Goal: Information Seeking & Learning: Check status

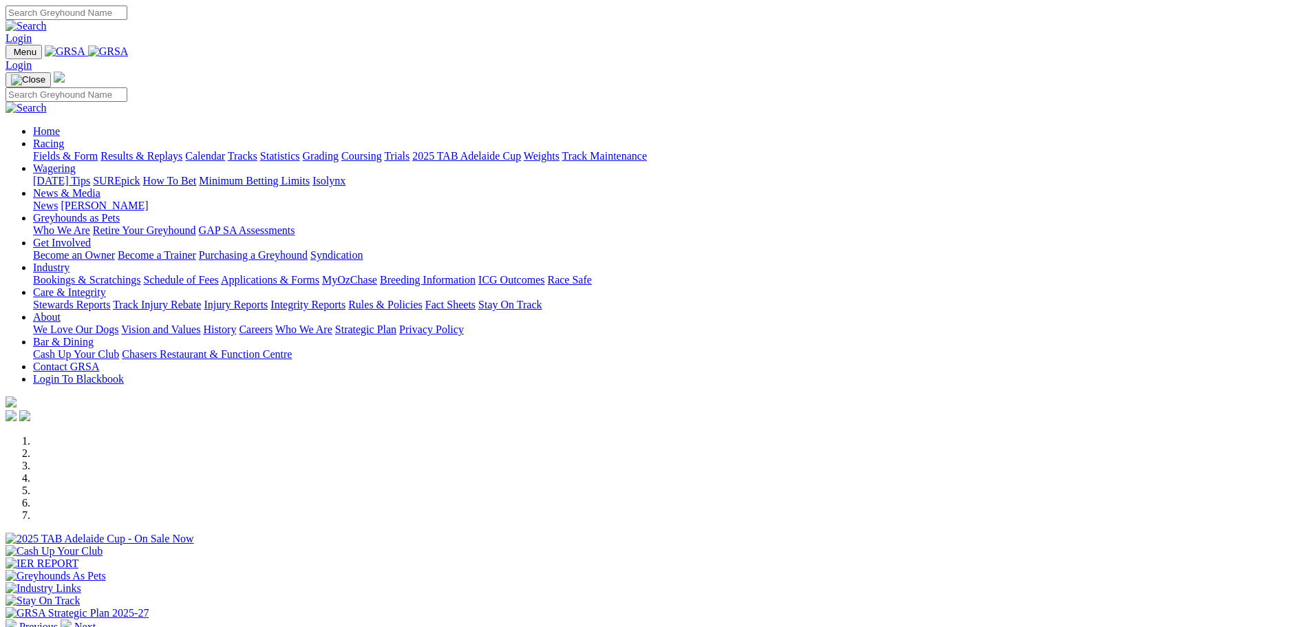
scroll to position [275, 0]
click at [110, 299] on link "Stewards Reports" at bounding box center [71, 305] width 77 height 12
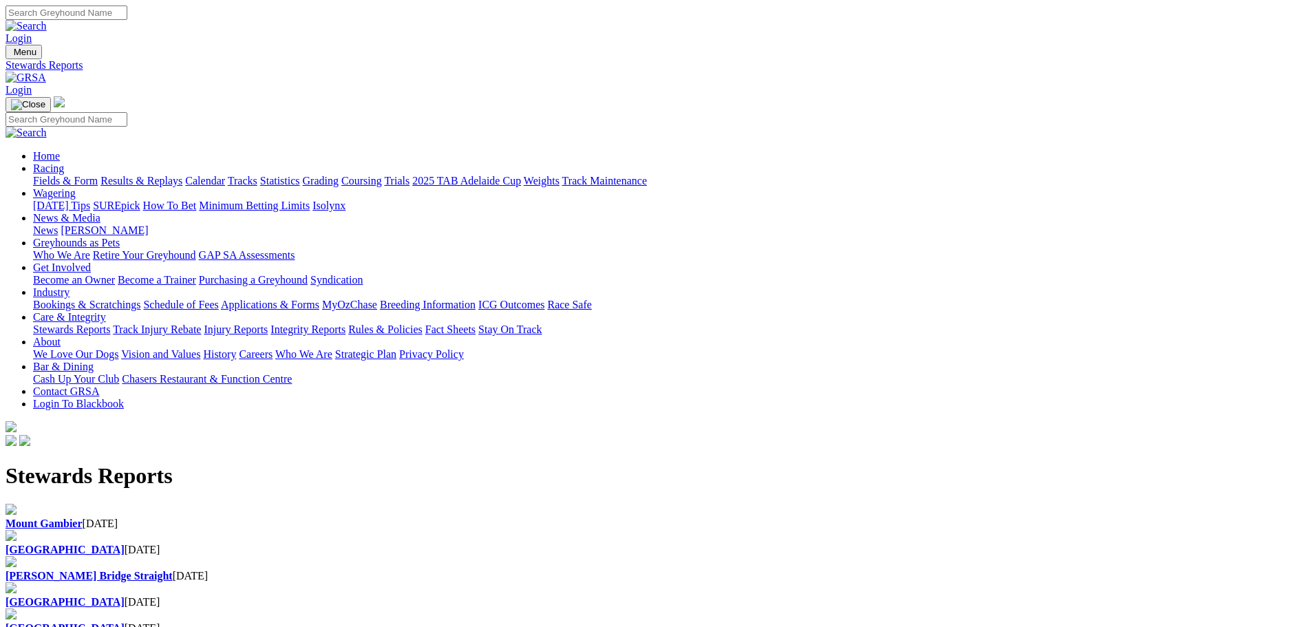
click at [125, 544] on b "[GEOGRAPHIC_DATA]" at bounding box center [65, 550] width 119 height 12
click at [83, 518] on b "Mount Gambier" at bounding box center [44, 524] width 77 height 12
click at [297, 518] on div "Mount Gambier 28 Aug 2025" at bounding box center [656, 524] width 1300 height 12
click at [125, 544] on b "[GEOGRAPHIC_DATA]" at bounding box center [65, 550] width 119 height 12
click at [182, 175] on link "Results & Replays" at bounding box center [141, 181] width 82 height 12
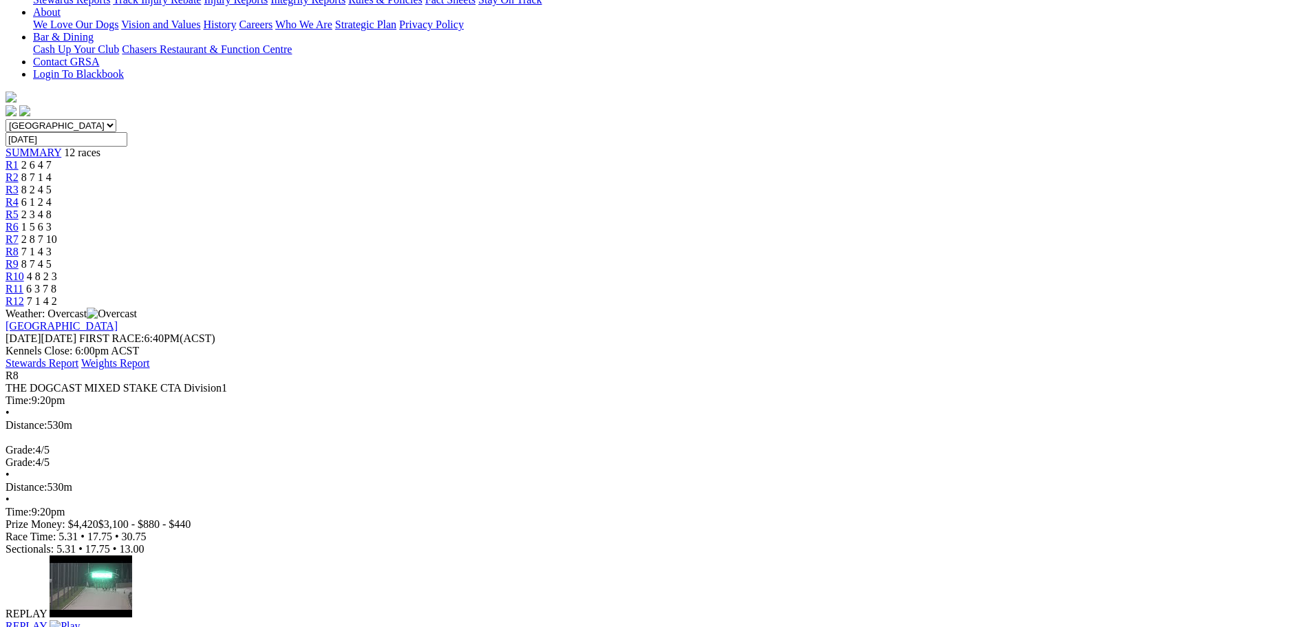
scroll to position [344, 0]
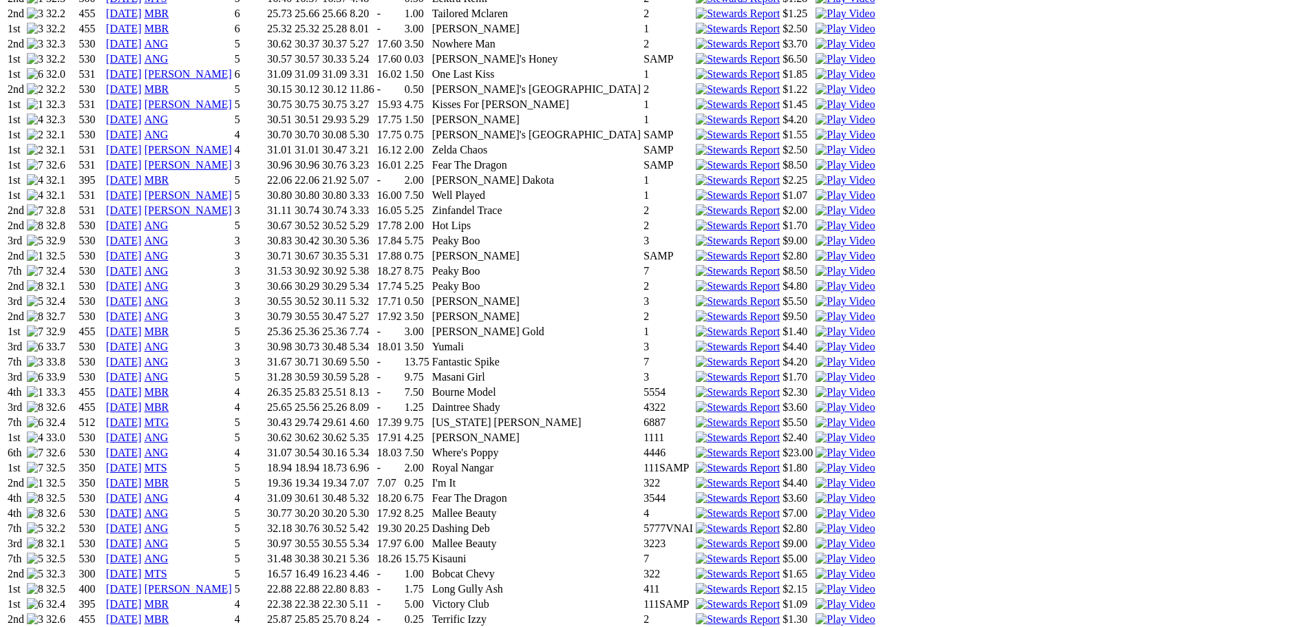
scroll to position [1445, 0]
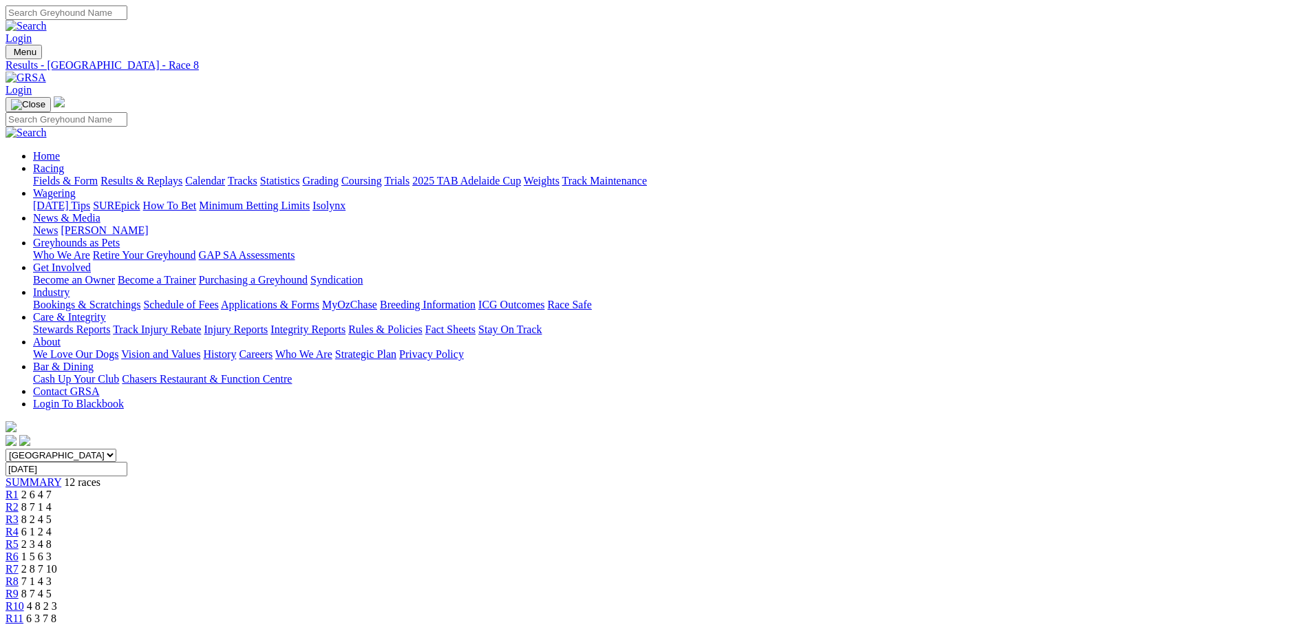
click at [110, 323] on link "Stewards Reports" at bounding box center [71, 329] width 77 height 12
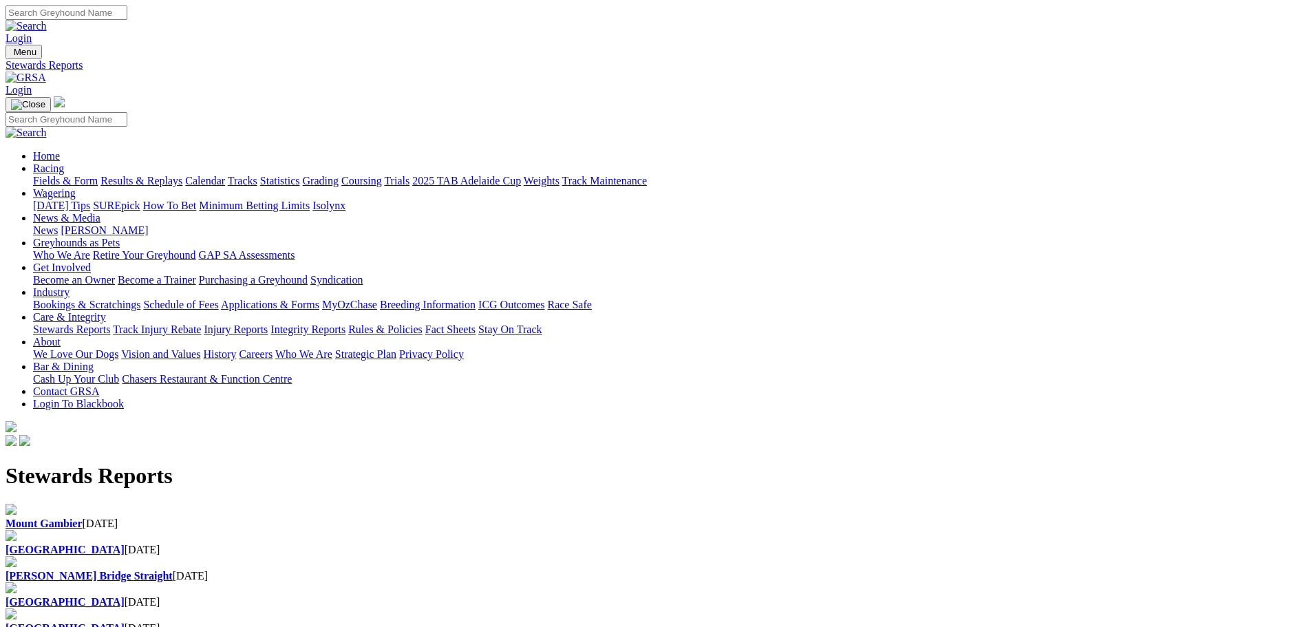
click at [173, 570] on b "[PERSON_NAME] Bridge Straight" at bounding box center [89, 576] width 167 height 12
click at [782, 596] on div "Angle Park 26 Aug 2025" at bounding box center [656, 602] width 1300 height 12
click at [445, 544] on div "Angle Park 28 Aug 2025" at bounding box center [656, 550] width 1300 height 12
